Goal: Find specific page/section: Locate a particular part of the current website

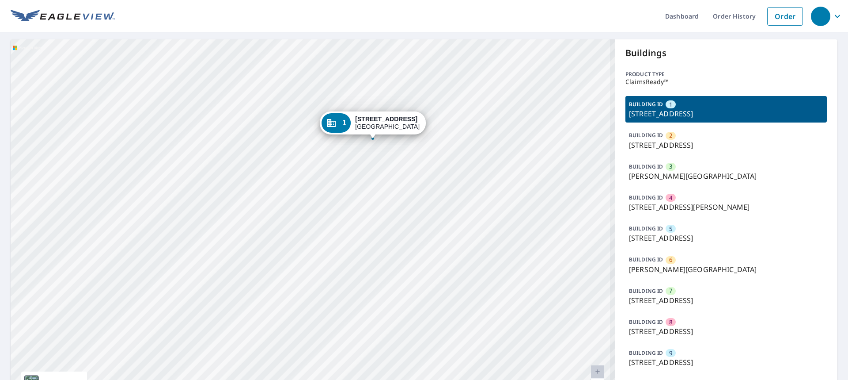
drag, startPoint x: 308, startPoint y: 183, endPoint x: 259, endPoint y: 210, distance: 57.2
click at [260, 212] on div "2 [STREET_ADDRESS][GEOGRAPHIC_DATA][STREET_ADDRESS][PERSON_NAME] 4 [STREET_ADDR…" at bounding box center [313, 224] width 605 height 370
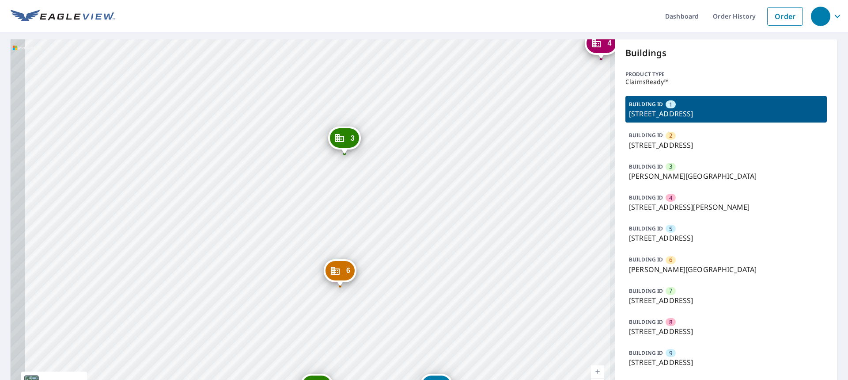
drag, startPoint x: 301, startPoint y: 192, endPoint x: 428, endPoint y: 99, distance: 157.5
click at [426, 95] on div "2 [STREET_ADDRESS][GEOGRAPHIC_DATA][STREET_ADDRESS][PERSON_NAME] 4 [STREET_ADDR…" at bounding box center [313, 224] width 605 height 370
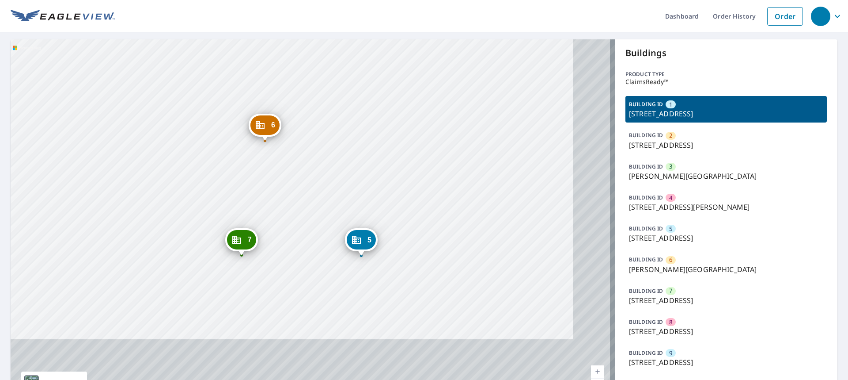
drag, startPoint x: 396, startPoint y: 224, endPoint x: 321, endPoint y: 78, distance: 164.6
click at [321, 78] on div "2 [STREET_ADDRESS][GEOGRAPHIC_DATA][STREET_ADDRESS][PERSON_NAME] 4 [STREET_ADDR…" at bounding box center [313, 224] width 605 height 370
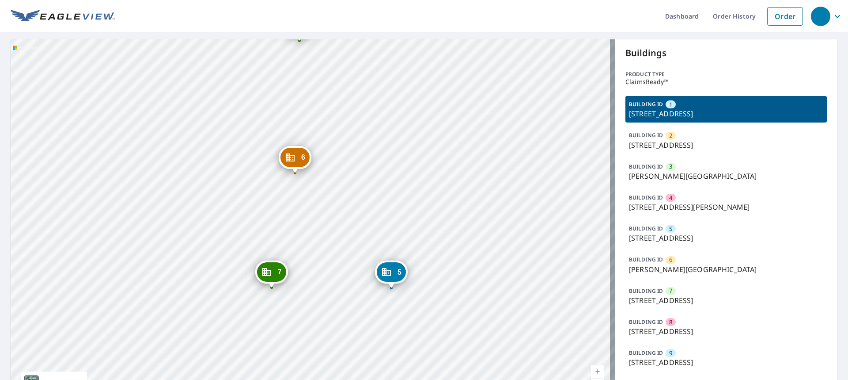
drag, startPoint x: 282, startPoint y: 167, endPoint x: 308, endPoint y: 211, distance: 50.5
click at [312, 201] on div "2 [STREET_ADDRESS][GEOGRAPHIC_DATA][STREET_ADDRESS][PERSON_NAME] 4 [STREET_ADDR…" at bounding box center [313, 224] width 605 height 370
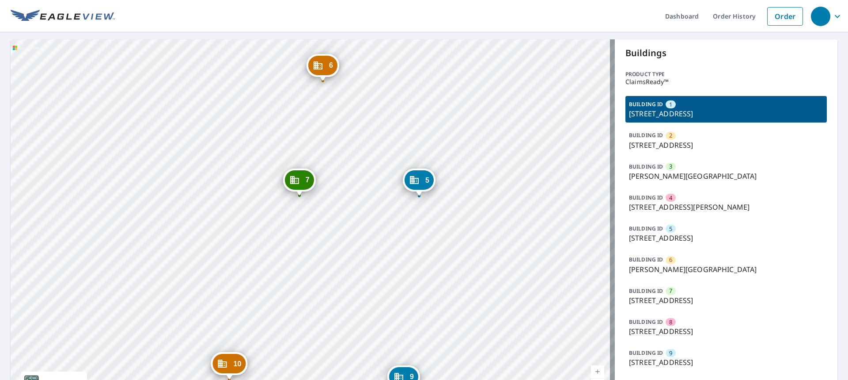
drag, startPoint x: 307, startPoint y: 217, endPoint x: 326, endPoint y: 99, distance: 119.1
click at [328, 90] on div "2 [STREET_ADDRESS][GEOGRAPHIC_DATA][STREET_ADDRESS][PERSON_NAME] 4 [STREET_ADDR…" at bounding box center [313, 224] width 605 height 370
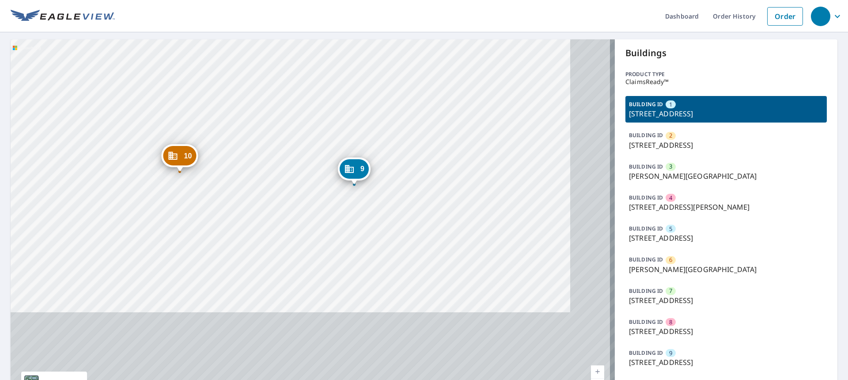
drag, startPoint x: 309, startPoint y: 254, endPoint x: 259, endPoint y: 100, distance: 161.4
click at [259, 100] on div "2 [STREET_ADDRESS][GEOGRAPHIC_DATA][STREET_ADDRESS][PERSON_NAME] 4 [STREET_ADDR…" at bounding box center [313, 224] width 605 height 370
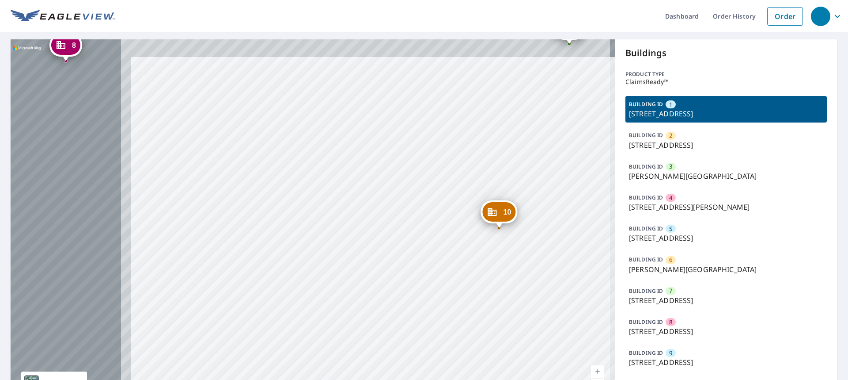
drag, startPoint x: 414, startPoint y: 135, endPoint x: 573, endPoint y: 157, distance: 160.2
click at [573, 157] on div "2 [STREET_ADDRESS][GEOGRAPHIC_DATA][STREET_ADDRESS][PERSON_NAME] 4 [STREET_ADDR…" at bounding box center [313, 224] width 605 height 370
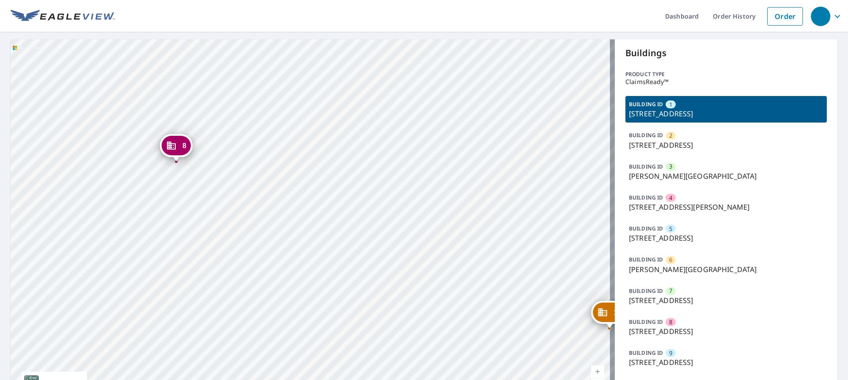
drag, startPoint x: 275, startPoint y: 80, endPoint x: 384, endPoint y: 181, distance: 148.2
click at [384, 181] on div "2 [STREET_ADDRESS][GEOGRAPHIC_DATA][STREET_ADDRESS][PERSON_NAME] 4 [STREET_ADDR…" at bounding box center [313, 224] width 605 height 370
drag, startPoint x: 217, startPoint y: 163, endPoint x: 230, endPoint y: 169, distance: 15.2
click at [230, 169] on div "2 [STREET_ADDRESS][GEOGRAPHIC_DATA][STREET_ADDRESS][PERSON_NAME] 4 [STREET_ADDR…" at bounding box center [313, 224] width 605 height 370
drag, startPoint x: 282, startPoint y: 193, endPoint x: 289, endPoint y: 205, distance: 13.7
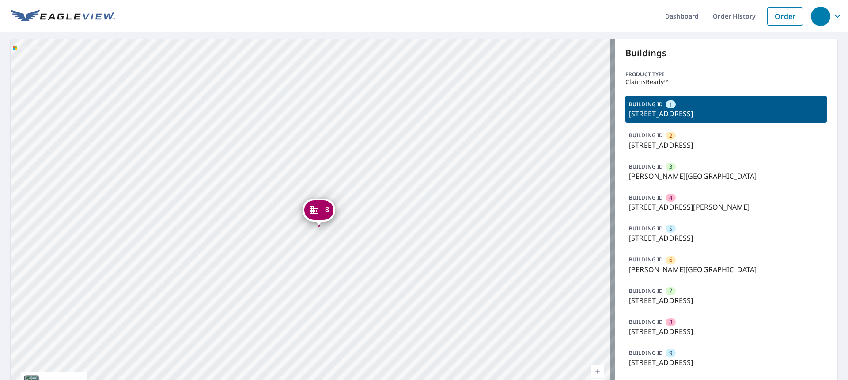
click at [289, 205] on div "2 [STREET_ADDRESS][GEOGRAPHIC_DATA][STREET_ADDRESS][PERSON_NAME] 4 [STREET_ADDR…" at bounding box center [313, 224] width 605 height 370
